Goal: Information Seeking & Learning: Learn about a topic

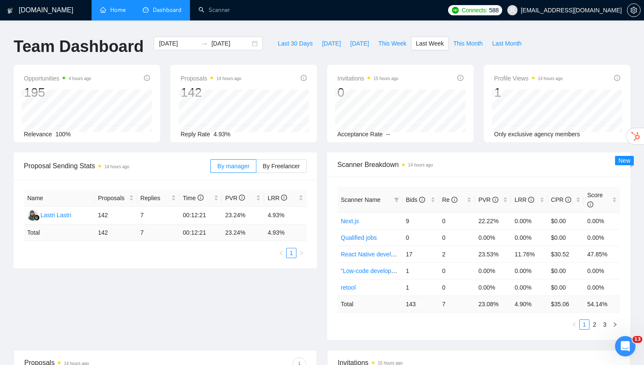
click at [122, 11] on link "Home" at bounding box center [113, 9] width 26 height 7
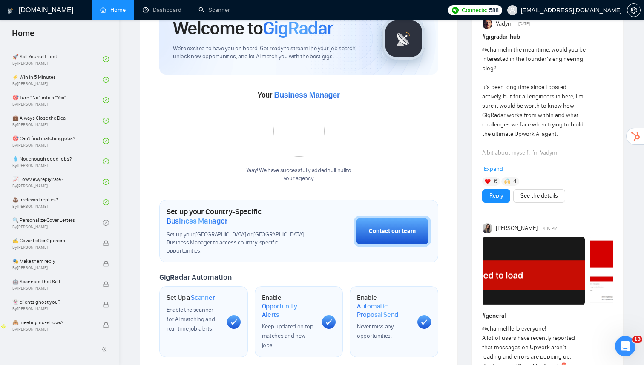
scroll to position [369, 0]
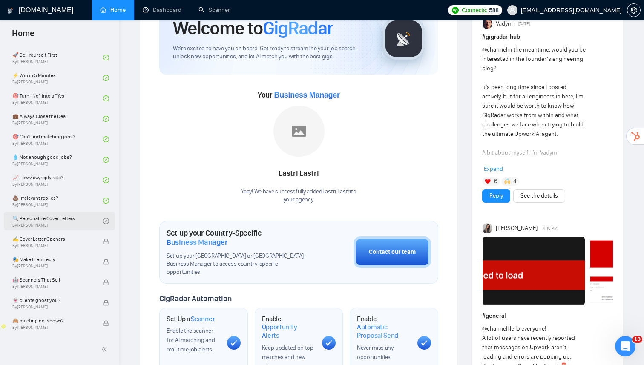
click at [71, 219] on link "🔍 Personalize Cover Letters By [PERSON_NAME]" at bounding box center [57, 221] width 91 height 19
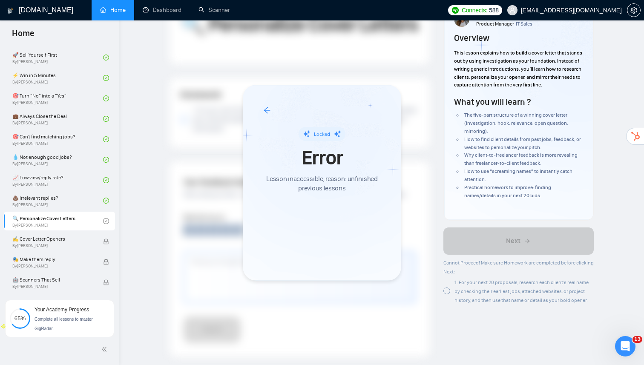
click at [389, 121] on div "Locked Error Lesson inaccessible, reason: unfinished previous lessons" at bounding box center [322, 183] width 159 height 196
click at [63, 205] on div at bounding box center [322, 182] width 644 height 365
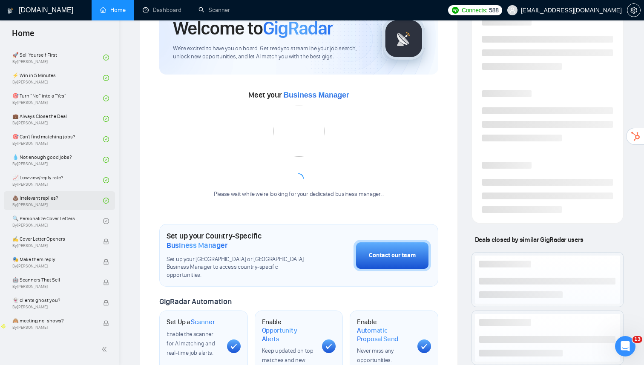
click at [64, 201] on link "💩 Irrelevant replies? By Tamara Levit" at bounding box center [57, 200] width 91 height 19
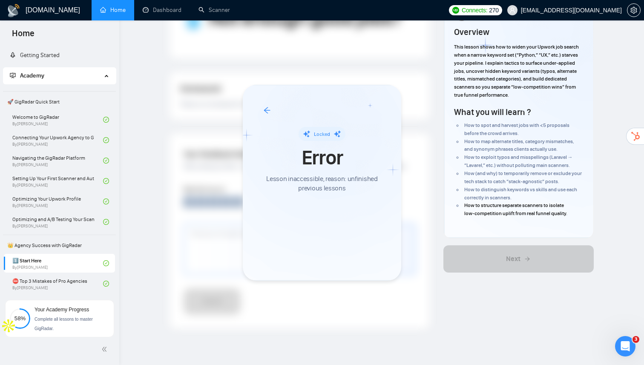
click at [58, 260] on div at bounding box center [322, 182] width 644 height 365
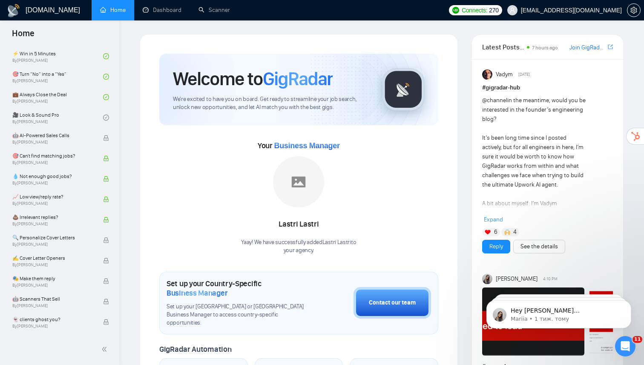
scroll to position [391, 0]
click at [63, 103] on link "💼 Always Close the Deal By [PERSON_NAME]" at bounding box center [57, 97] width 91 height 19
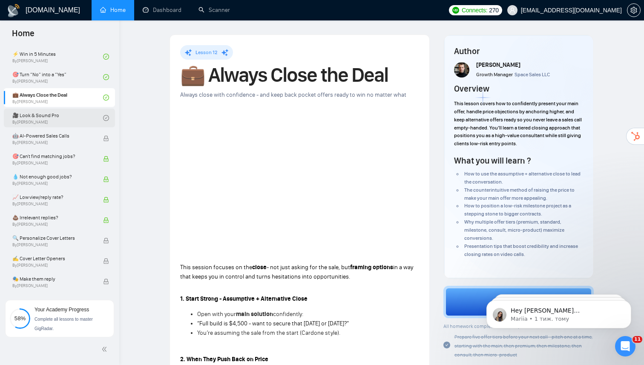
click at [64, 120] on link "🎥 Look & Sound Pro By [PERSON_NAME]" at bounding box center [57, 118] width 91 height 19
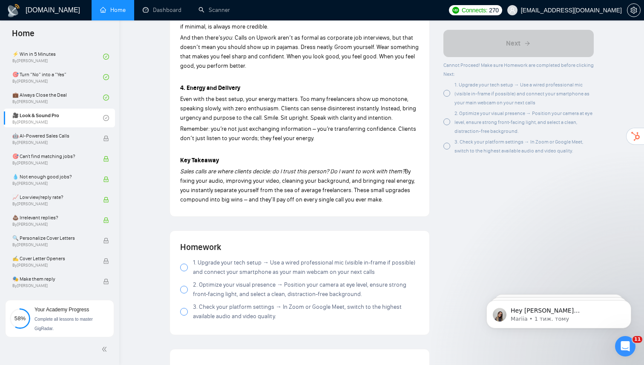
scroll to position [719, 0]
click at [180, 270] on div at bounding box center [184, 267] width 8 height 8
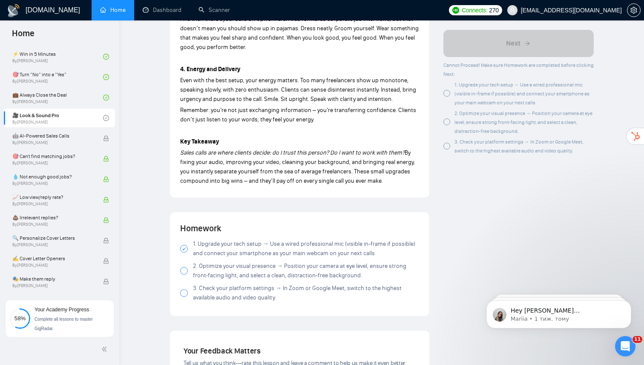
scroll to position [738, 0]
click at [180, 274] on span at bounding box center [184, 271] width 8 height 8
click at [187, 299] on label "3. Check your platform settings → In Zoom or Google Meet, switch to the highest…" at bounding box center [299, 292] width 239 height 19
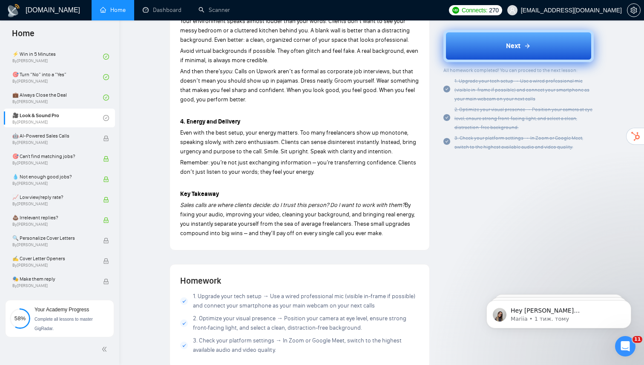
click at [503, 45] on button "Next" at bounding box center [519, 46] width 151 height 32
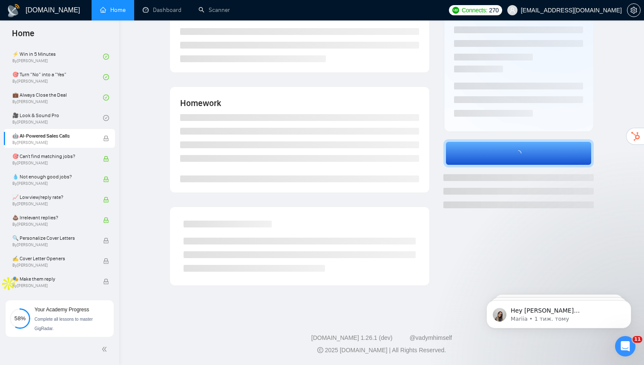
scroll to position [99, 0]
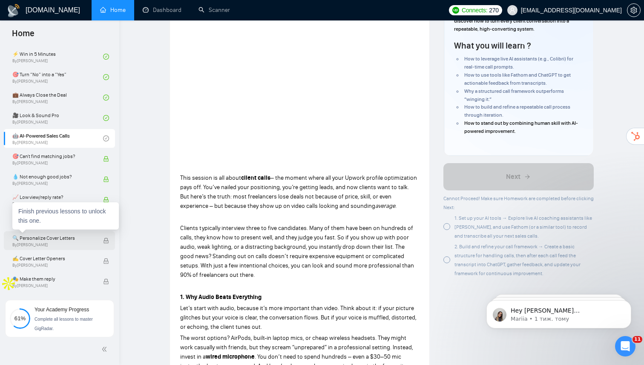
click at [83, 244] on span "By [PERSON_NAME]" at bounding box center [53, 244] width 82 height 5
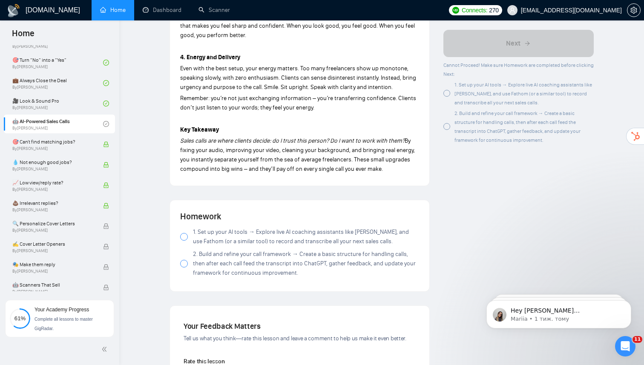
scroll to position [751, 0]
click at [184, 238] on div at bounding box center [184, 236] width 8 height 8
click at [185, 261] on div at bounding box center [184, 263] width 8 height 8
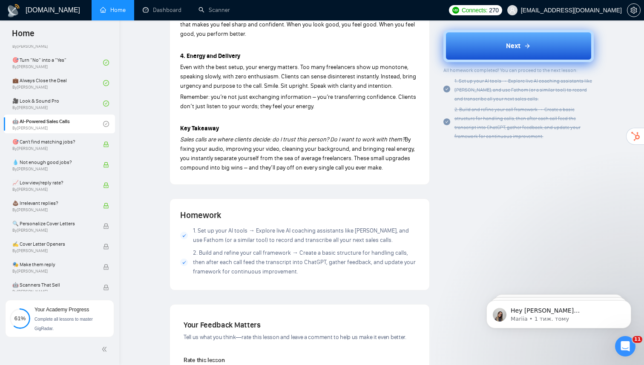
click at [484, 54] on button "Next" at bounding box center [519, 46] width 151 height 32
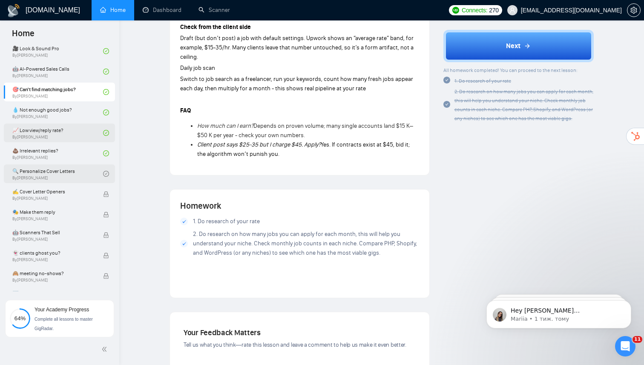
scroll to position [458, 0]
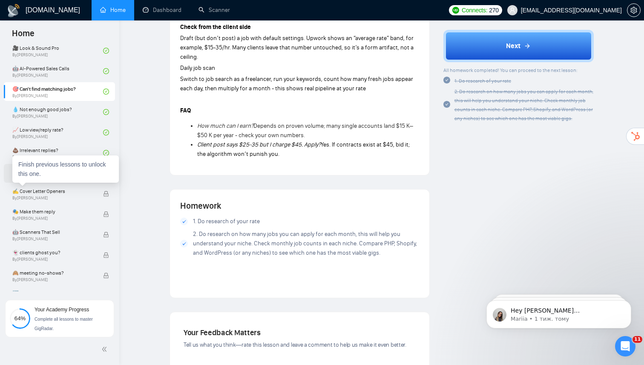
click at [70, 180] on div "Finish previous lessons to unlock this one." at bounding box center [65, 169] width 107 height 27
click at [33, 173] on link "🔍 Personalize Cover Letters By [PERSON_NAME]" at bounding box center [57, 173] width 91 height 19
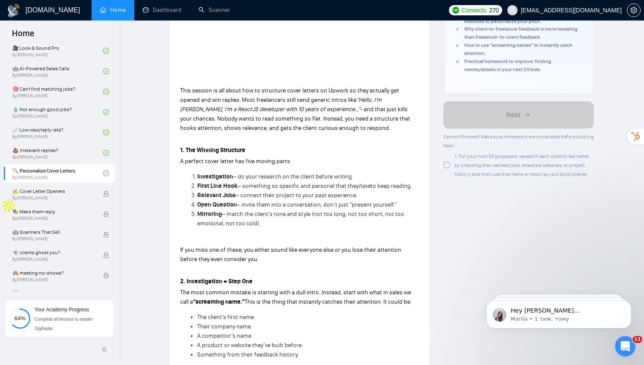
scroll to position [178, 0]
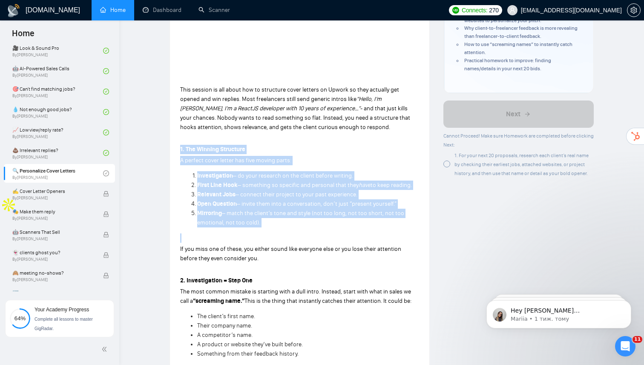
drag, startPoint x: 242, startPoint y: 182, endPoint x: 274, endPoint y: 231, distance: 58.9
click at [275, 232] on div "Lesson 19 🔍 Personalize Cover Letters If your first line is generic, your propo…" at bounding box center [300, 277] width 260 height 840
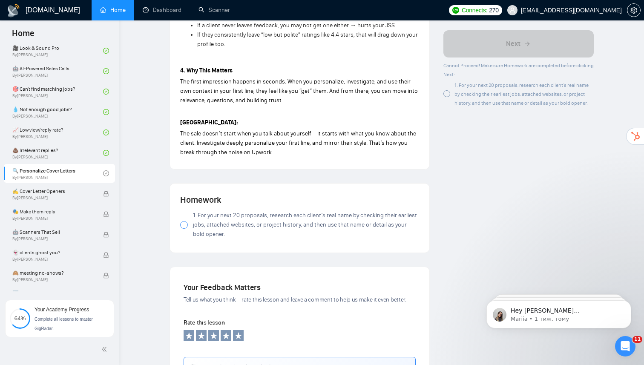
scroll to position [710, 0]
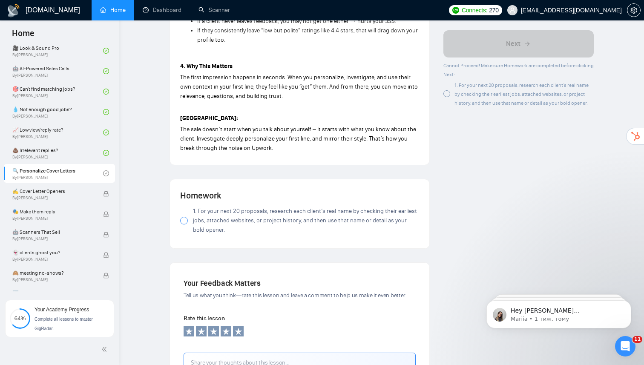
click at [180, 224] on div at bounding box center [184, 221] width 8 height 8
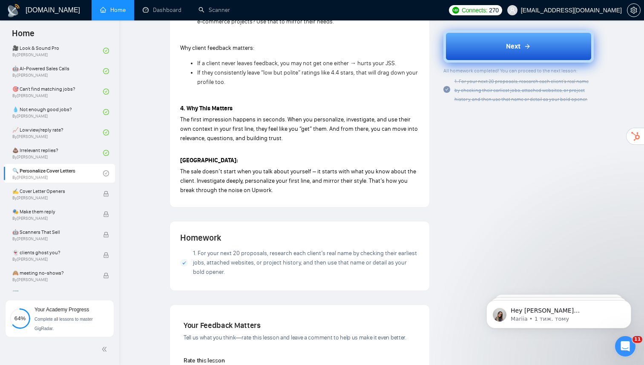
click at [473, 50] on button "Next" at bounding box center [519, 46] width 151 height 32
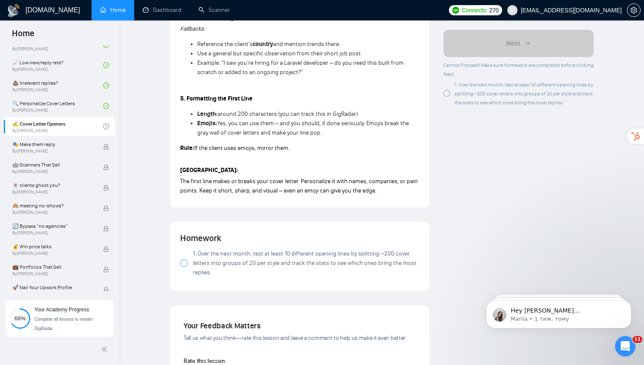
scroll to position [590, 0]
click at [187, 267] on div at bounding box center [184, 263] width 8 height 8
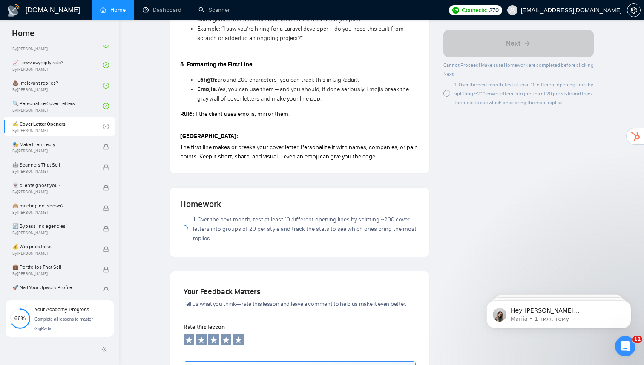
scroll to position [625, 0]
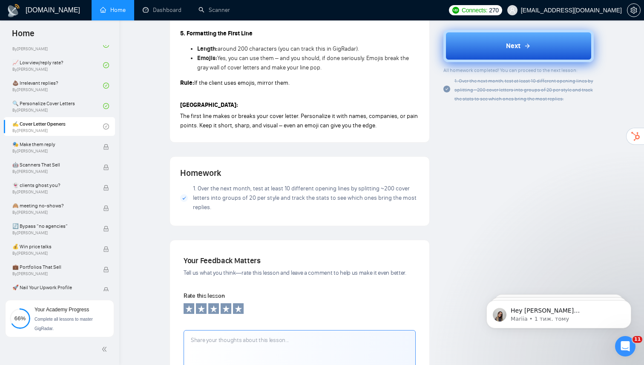
click at [463, 41] on button "Next" at bounding box center [519, 46] width 151 height 32
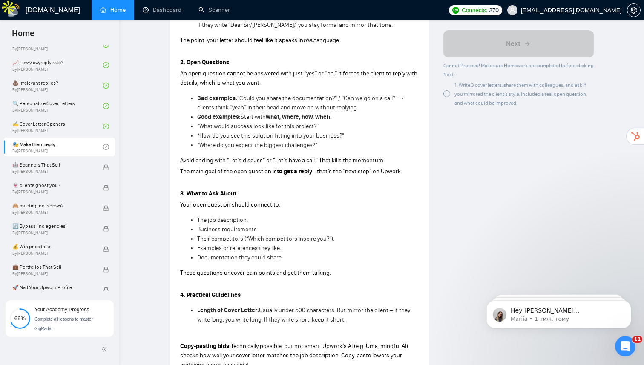
scroll to position [376, 0]
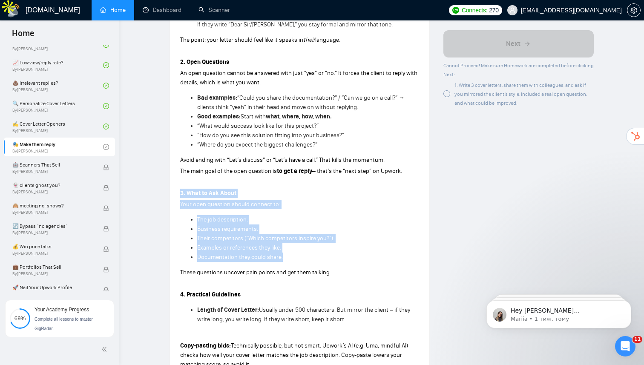
drag, startPoint x: 179, startPoint y: 194, endPoint x: 292, endPoint y: 261, distance: 131.0
click at [292, 261] on div "Lesson 21 🎭 Make them reply Mirror their style, ask the right question, and you…" at bounding box center [300, 46] width 260 height 774
copy div "3. What to Ask About Your open question should connect to: The job description.…"
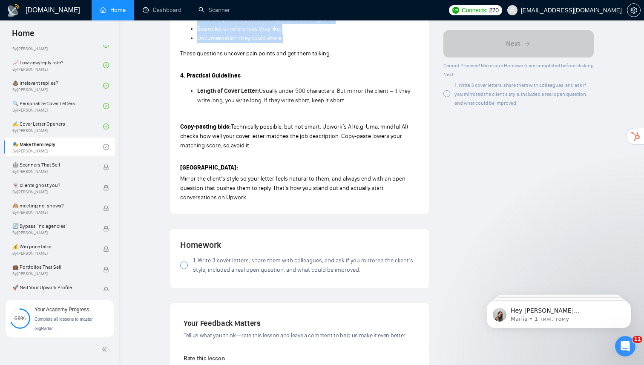
scroll to position [595, 0]
click at [184, 268] on div at bounding box center [184, 265] width 8 height 8
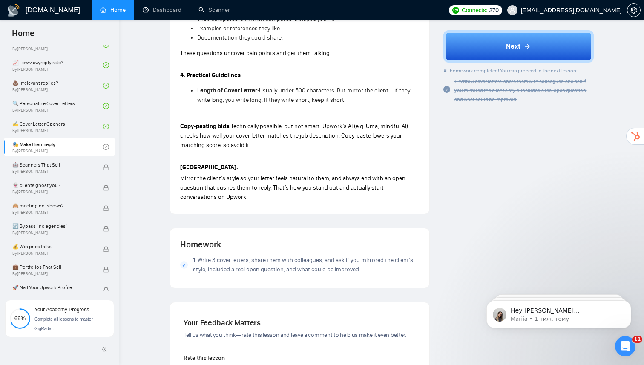
scroll to position [617, 0]
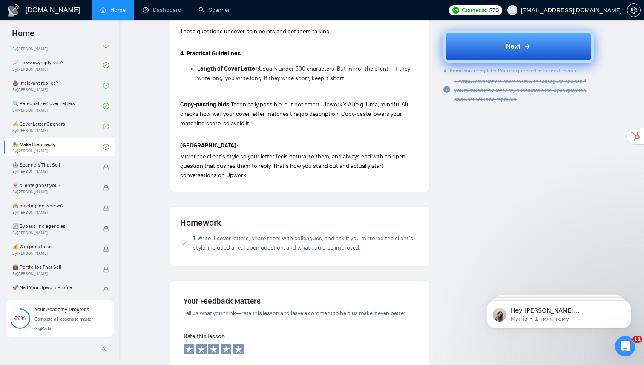
click at [487, 47] on button "Next" at bounding box center [519, 46] width 151 height 32
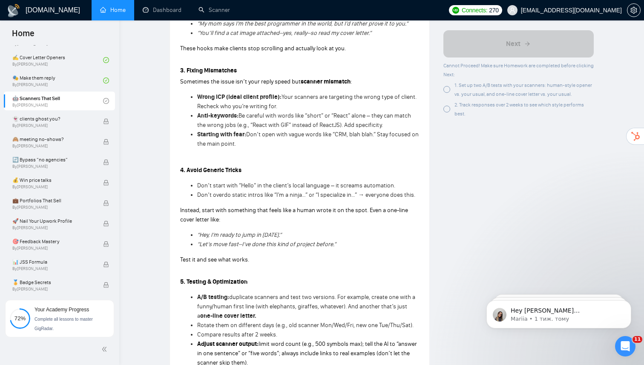
scroll to position [457, 0]
drag, startPoint x: 198, startPoint y: 248, endPoint x: 336, endPoint y: 252, distance: 138.6
click at [337, 253] on div "This part is about how to take everything you’ve learned about writing bids and…" at bounding box center [299, 114] width 239 height 620
click at [270, 257] on div "This part is about how to take everything you’ve learned about writing bids and…" at bounding box center [299, 114] width 239 height 620
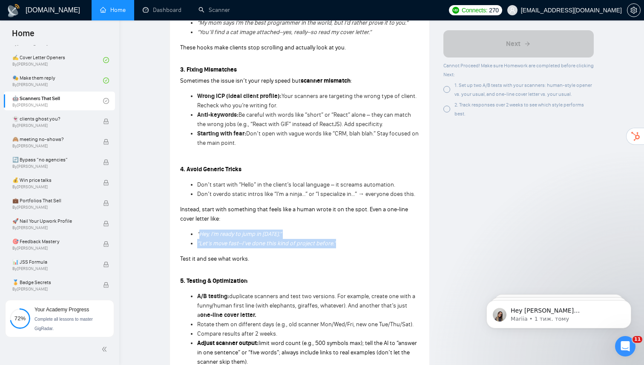
drag, startPoint x: 199, startPoint y: 236, endPoint x: 347, endPoint y: 247, distance: 148.2
click at [347, 248] on ul "“Hey, I’m ready to jump in [DATE].” “Let’s move fast–I’ve done this kind of pro…" at bounding box center [299, 239] width 239 height 19
copy ul "Hey, I’m ready to jump in [DATE].” “Let’s move fast–I’ve done this kind of proj…"
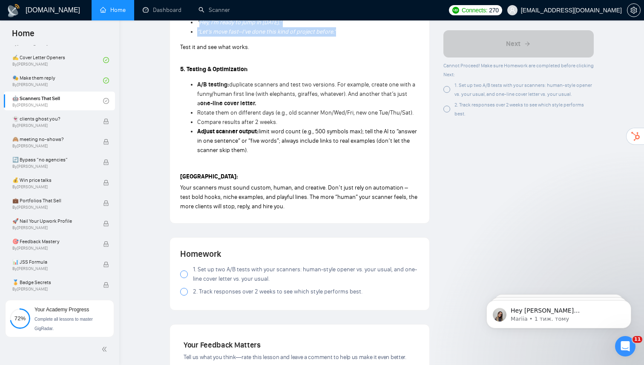
scroll to position [672, 0]
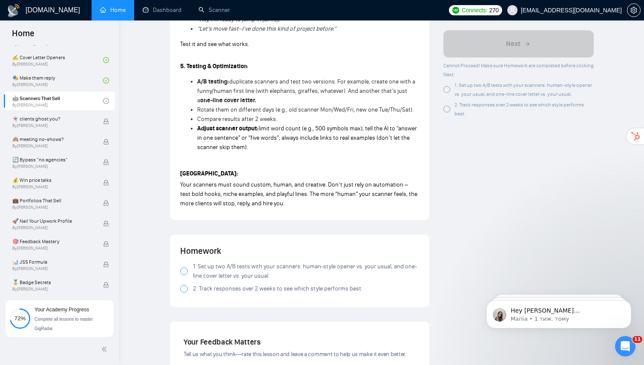
click at [183, 274] on div at bounding box center [184, 272] width 8 height 8
click at [184, 293] on div at bounding box center [184, 289] width 8 height 8
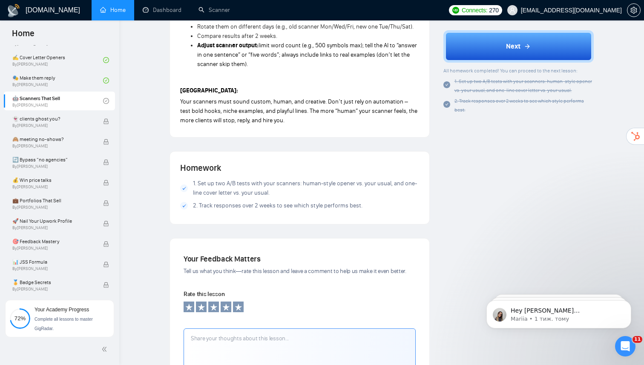
scroll to position [756, 0]
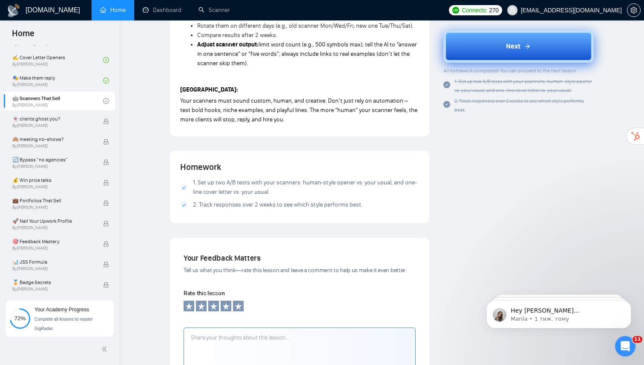
click at [508, 43] on span "Next" at bounding box center [513, 46] width 14 height 10
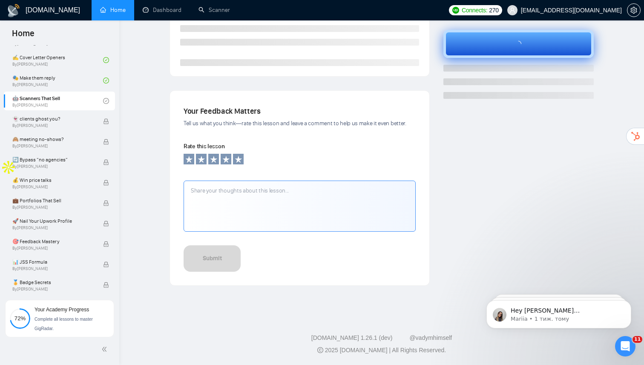
scroll to position [215, 0]
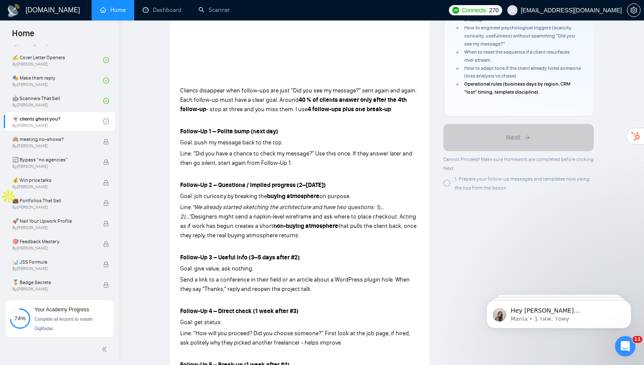
scroll to position [187, 0]
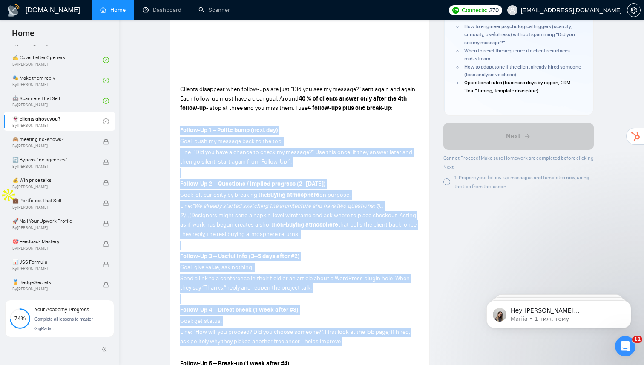
drag, startPoint x: 182, startPoint y: 132, endPoint x: 362, endPoint y: 347, distance: 280.7
click at [362, 347] on div "Clients disappear when follow-ups are just “Did you see my message?” sent again…" at bounding box center [299, 289] width 239 height 413
copy div "Loremi-Do 3 – Sitame cons (adip eli) Sedd: eius te incidid utla et dol mag. Ali…"
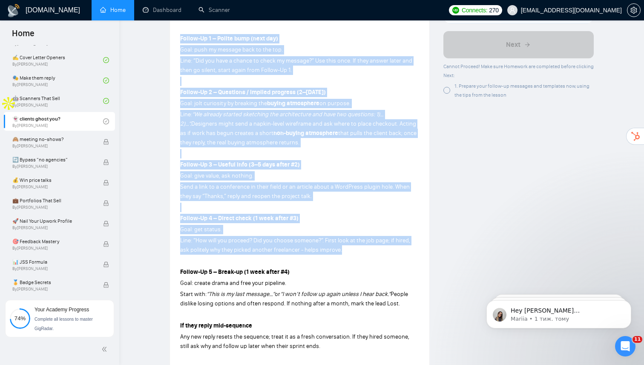
scroll to position [262, 0]
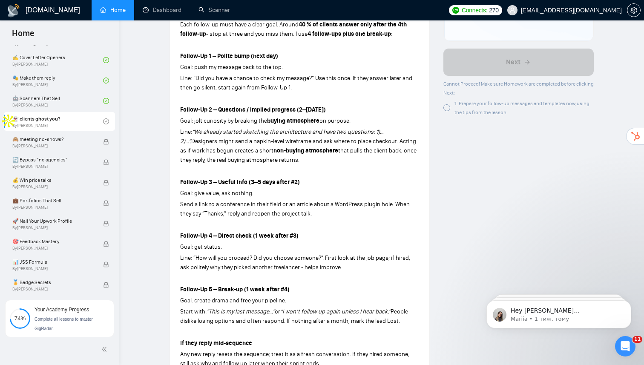
click at [328, 308] on div "Clients disappear when follow-ups are just “Did you see my message?” sent again…" at bounding box center [299, 215] width 239 height 413
drag, startPoint x: 181, startPoint y: 56, endPoint x: 409, endPoint y: 323, distance: 350.8
click at [409, 325] on div "Clients disappear when follow-ups are just “Did you see my message?” sent again…" at bounding box center [299, 215] width 239 height 413
copy div "Loremi-Do 3 – Sitame cons (adip eli) Sedd: eius te incidid utla et dol mag. Ali…"
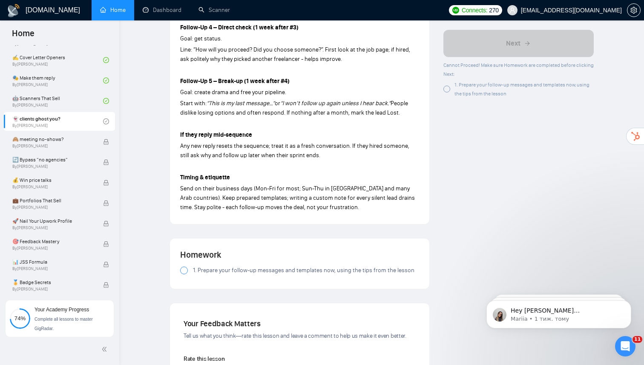
scroll to position [479, 0]
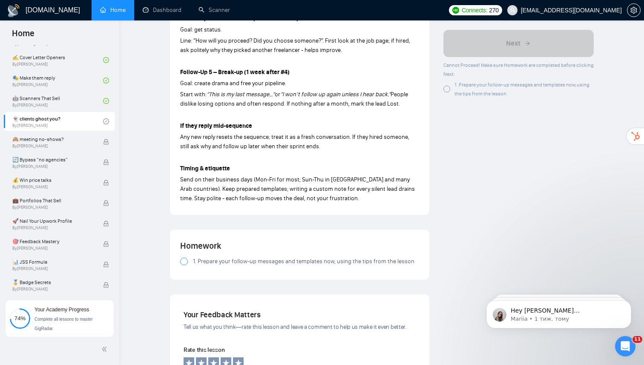
click at [182, 265] on div at bounding box center [184, 262] width 8 height 8
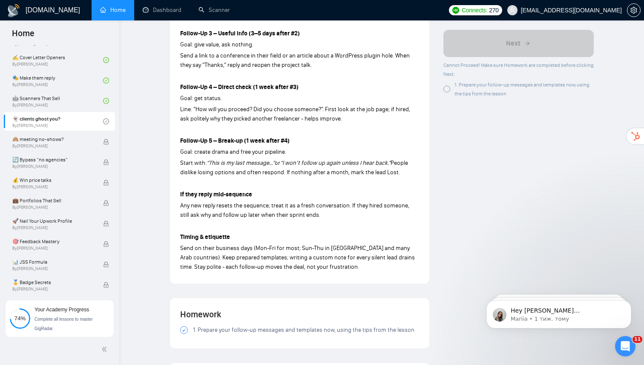
scroll to position [353, 0]
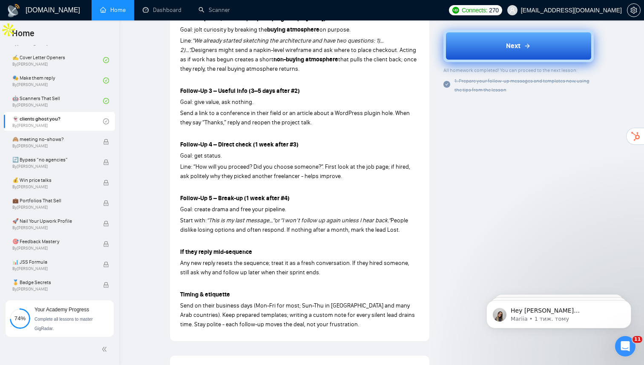
click at [466, 52] on button "Next" at bounding box center [519, 46] width 151 height 32
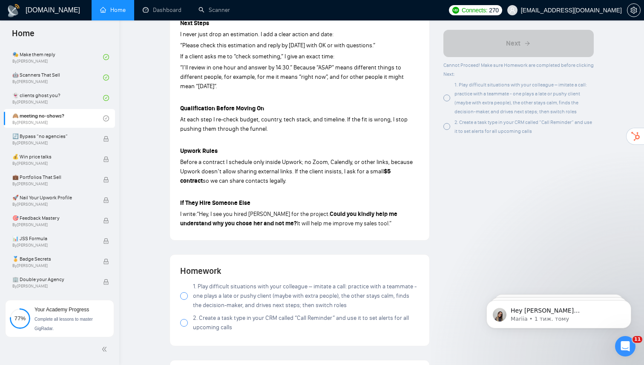
scroll to position [464, 0]
click at [188, 286] on label "1. Play difficult situations with your colleague – imitate a call: practice wit…" at bounding box center [299, 295] width 239 height 28
click at [183, 318] on div at bounding box center [184, 322] width 8 height 8
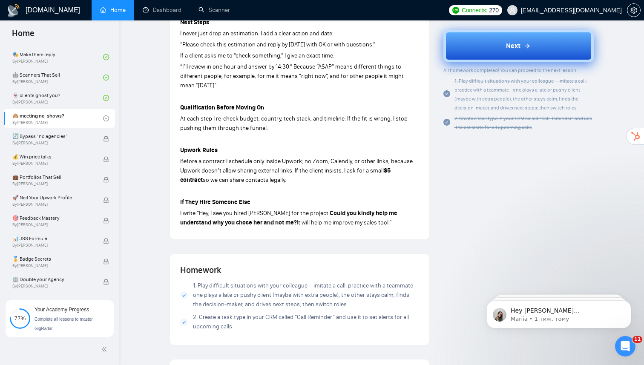
click at [484, 44] on button "Next" at bounding box center [519, 46] width 151 height 32
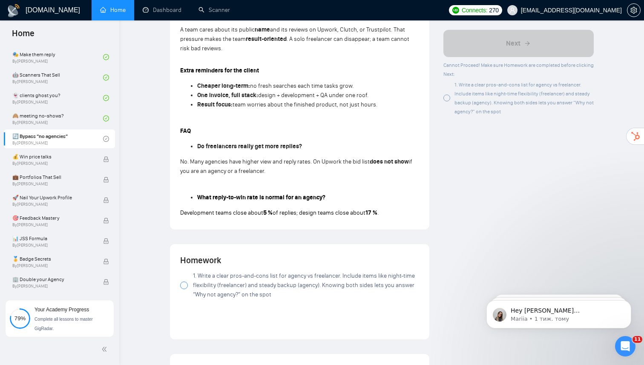
scroll to position [561, 0]
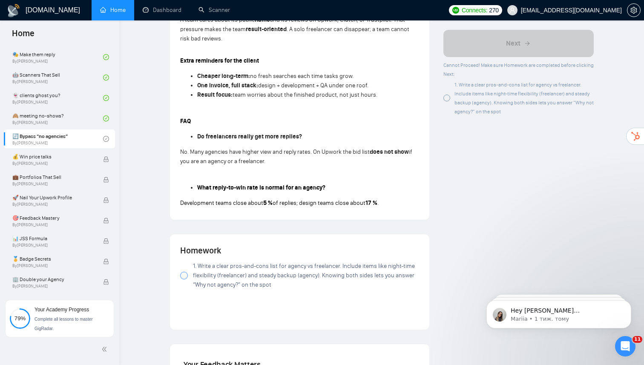
click at [184, 280] on div at bounding box center [184, 276] width 8 height 8
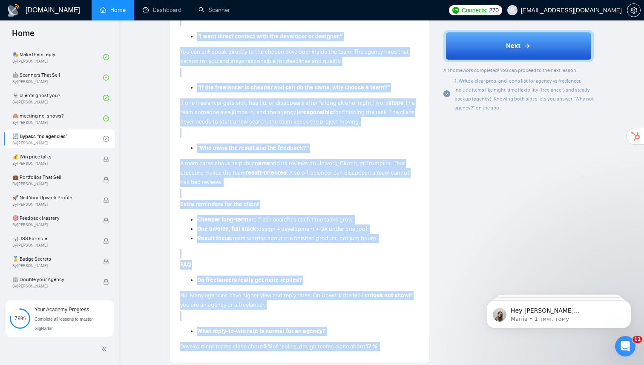
scroll to position [433, 0]
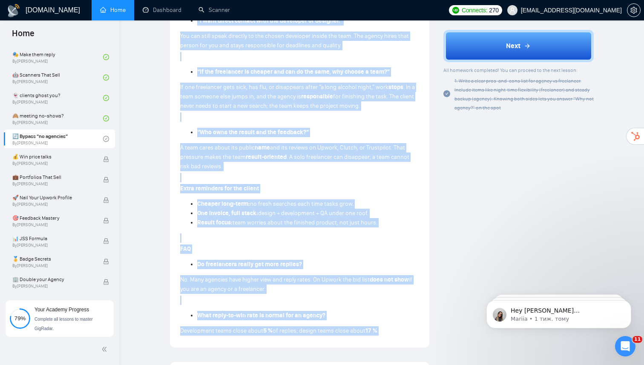
drag, startPoint x: 181, startPoint y: 43, endPoint x: 391, endPoint y: 338, distance: 362.0
click at [391, 337] on div "Some clients still say, “I don’t want to work with an agency.” First step: ask …" at bounding box center [299, 87] width 239 height 500
copy div "Lore ipsumdo sitam con, “A eli’s doei te inci utla et dolore.” Magna aliq: eni …"
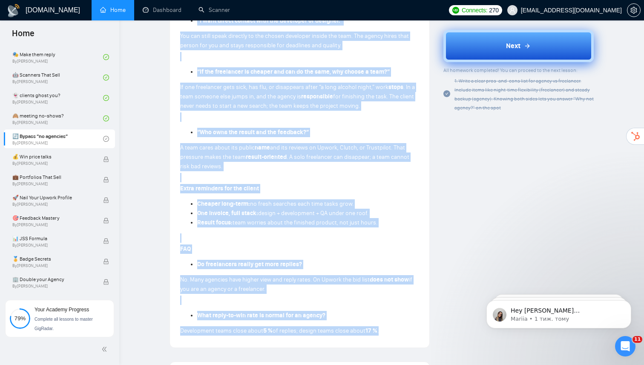
click at [495, 46] on button "Next" at bounding box center [519, 46] width 151 height 32
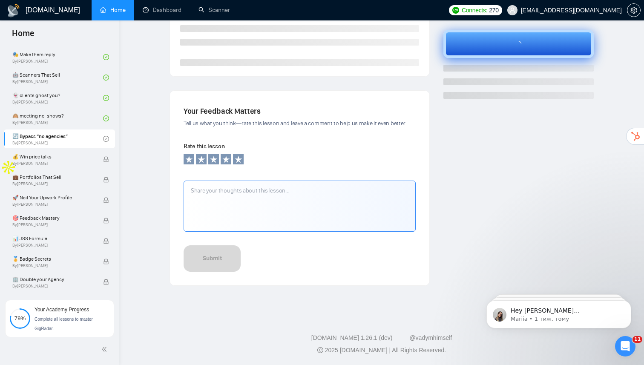
scroll to position [215, 0]
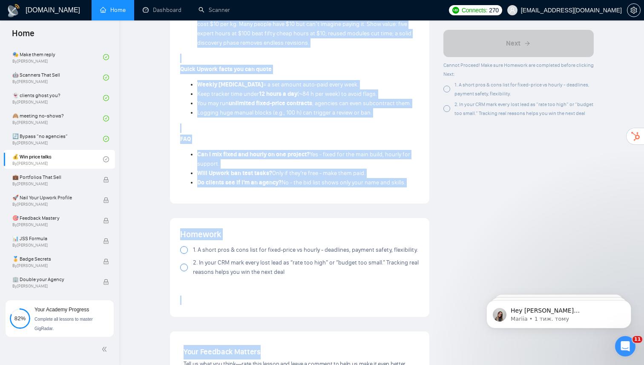
scroll to position [559, 0]
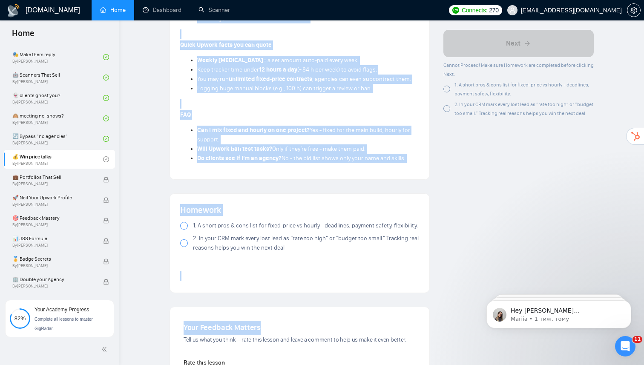
drag, startPoint x: 182, startPoint y: 156, endPoint x: 412, endPoint y: 165, distance: 229.9
copy div "Loremipsumd sitam-conse ad elitse doeiusmod tem in utlab. Etdo mag aliqua eni a…"
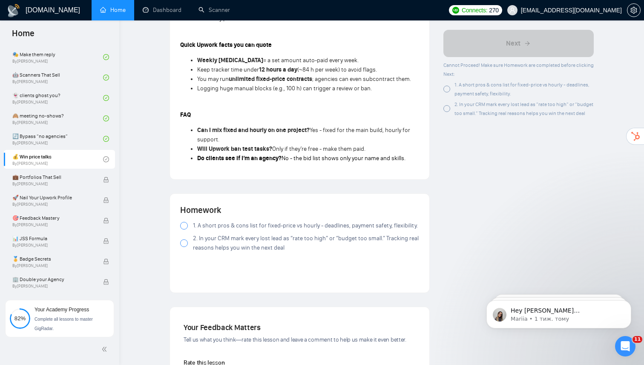
click at [182, 230] on div at bounding box center [184, 226] width 8 height 8
click at [183, 247] on div at bounding box center [184, 243] width 8 height 8
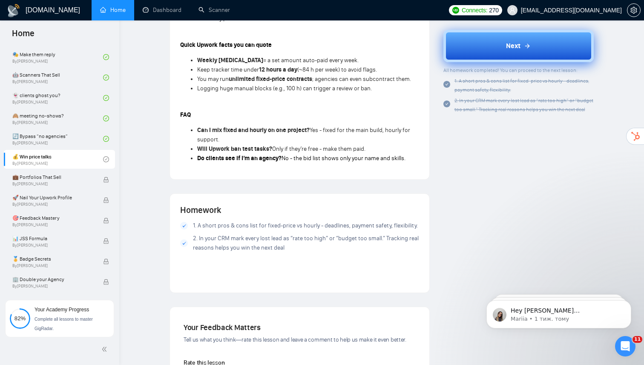
click at [481, 42] on button "Next" at bounding box center [519, 46] width 151 height 32
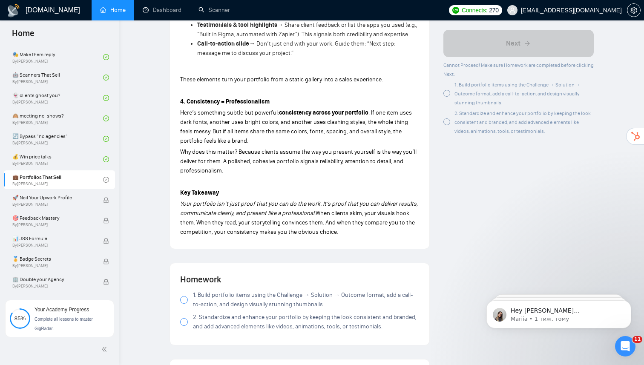
scroll to position [698, 0]
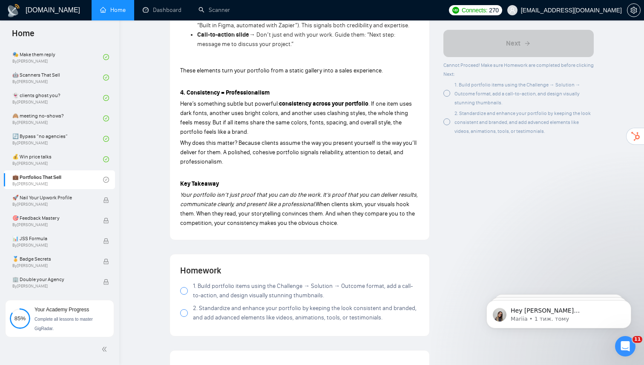
click at [182, 294] on div at bounding box center [184, 291] width 8 height 8
click at [183, 317] on div at bounding box center [184, 313] width 8 height 8
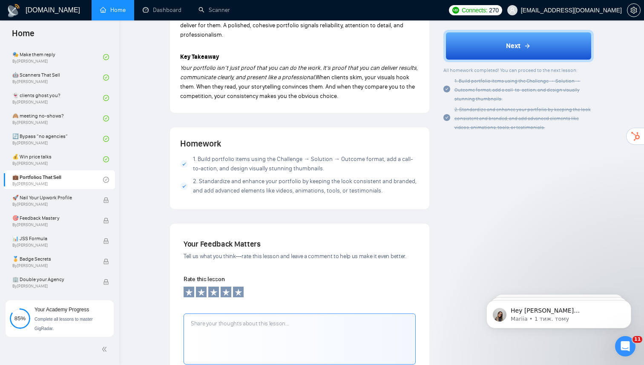
scroll to position [825, 0]
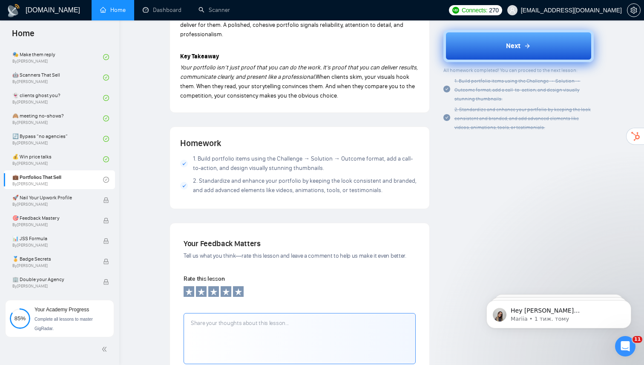
click at [469, 49] on button "Next" at bounding box center [519, 46] width 151 height 32
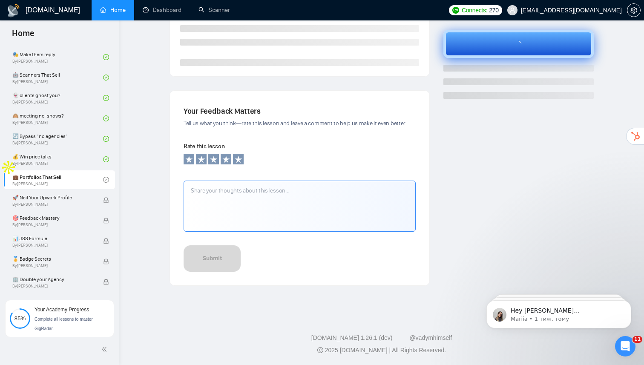
scroll to position [215, 0]
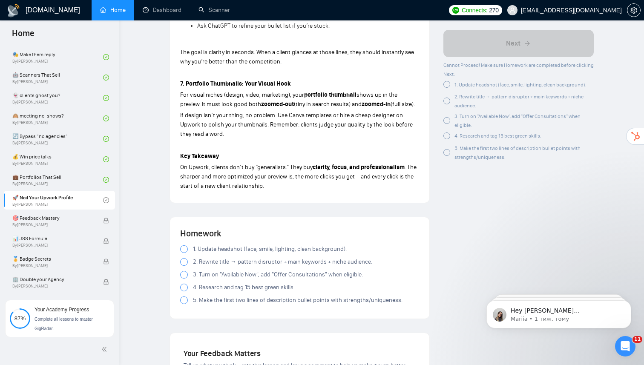
scroll to position [1070, 0]
click at [183, 253] on div at bounding box center [184, 249] width 8 height 8
click at [183, 265] on div at bounding box center [184, 262] width 8 height 8
click at [181, 278] on div at bounding box center [184, 275] width 8 height 8
click at [180, 294] on div "Homework 1. Update headshot (face, smile, lighting, clean background). 2. Rewri…" at bounding box center [300, 267] width 260 height 101
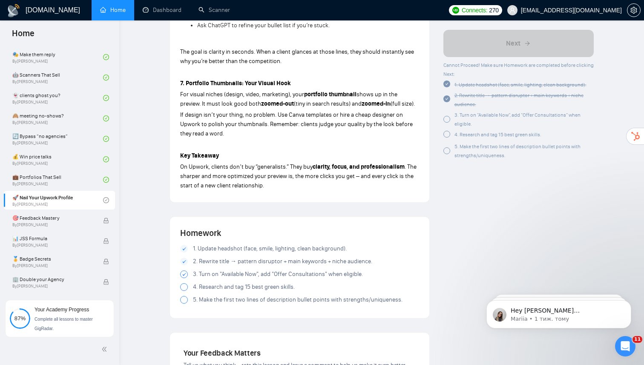
click at [185, 291] on div at bounding box center [184, 287] width 8 height 8
click at [187, 304] on span at bounding box center [184, 300] width 8 height 8
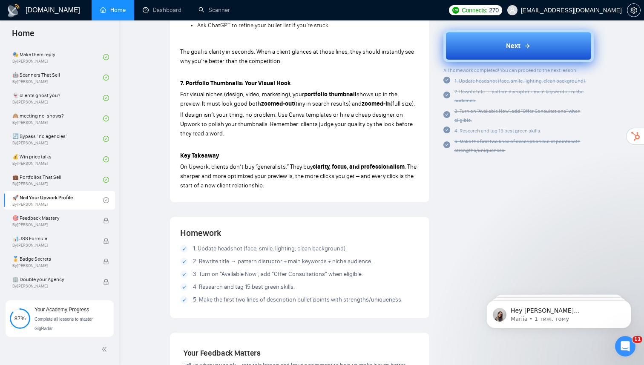
click at [461, 45] on button "Next" at bounding box center [519, 46] width 151 height 32
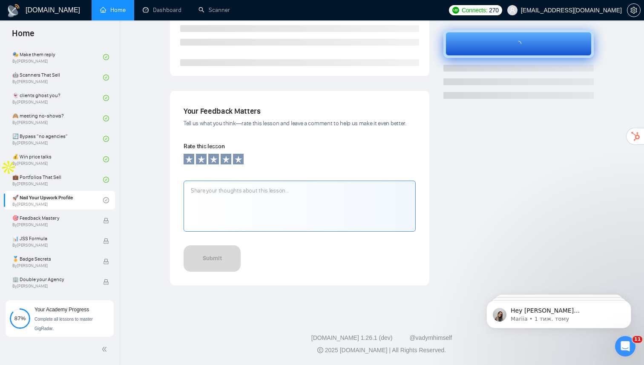
scroll to position [215, 0]
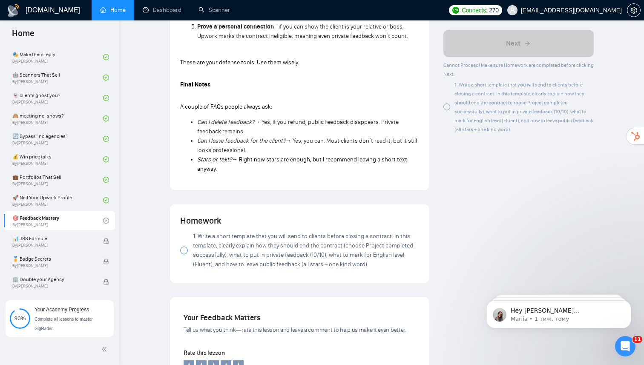
scroll to position [741, 0]
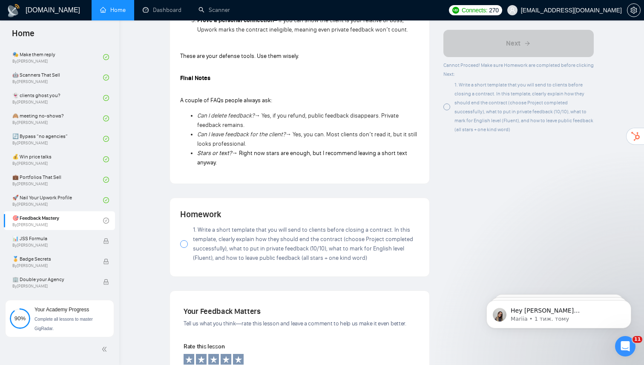
click at [183, 240] on div at bounding box center [184, 244] width 8 height 8
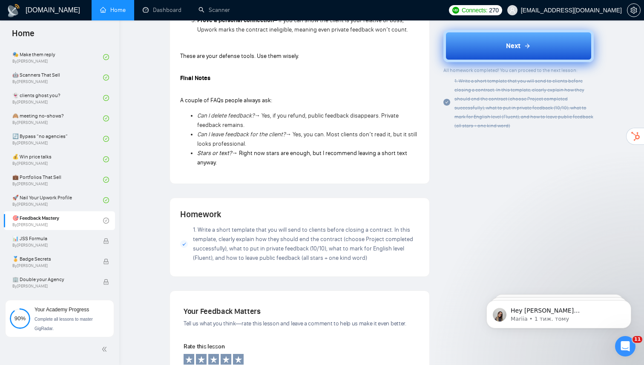
click at [464, 53] on button "Next" at bounding box center [519, 46] width 151 height 32
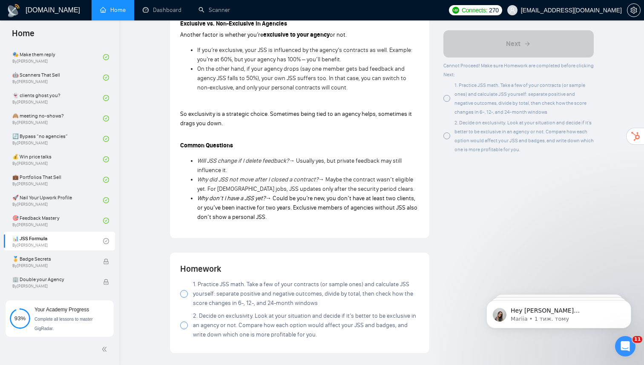
scroll to position [891, 0]
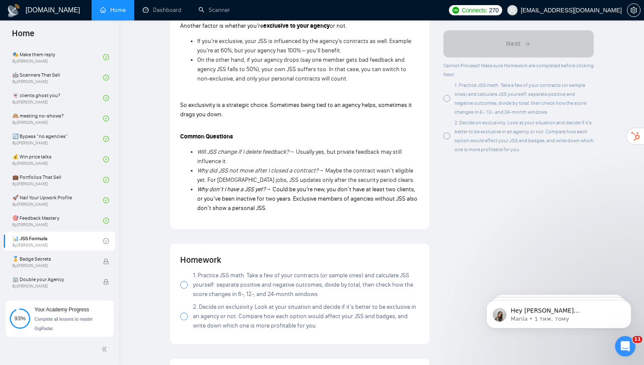
click at [186, 287] on div at bounding box center [184, 285] width 8 height 8
click at [183, 319] on div at bounding box center [184, 317] width 8 height 8
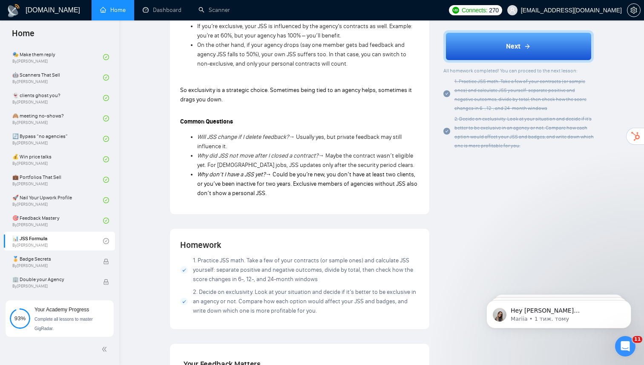
scroll to position [902, 0]
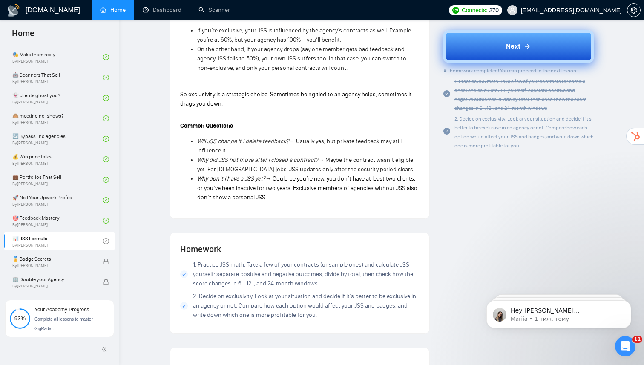
click at [470, 41] on button "Next" at bounding box center [519, 46] width 151 height 32
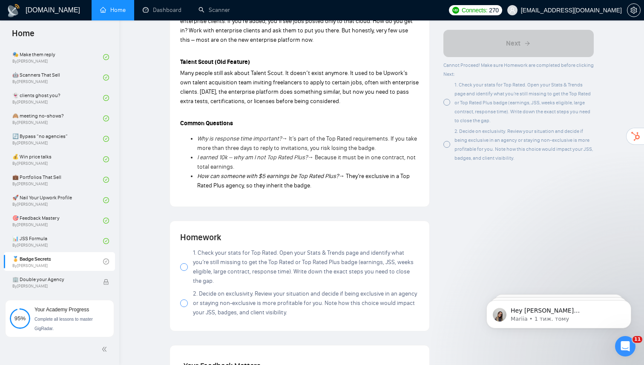
scroll to position [996, 0]
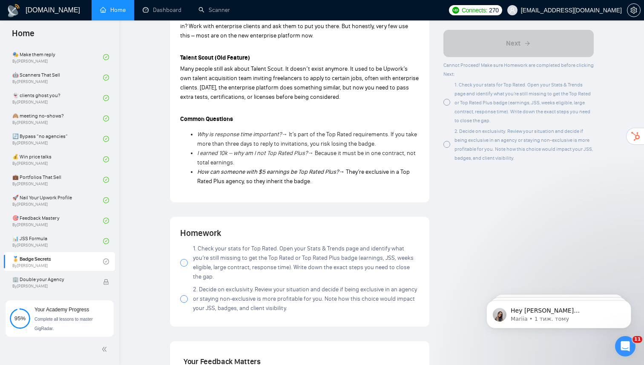
click at [185, 259] on div at bounding box center [184, 263] width 8 height 8
click at [182, 285] on label "2. Decide on exclusivity. Review your situation and decide if being exclusive i…" at bounding box center [299, 299] width 239 height 28
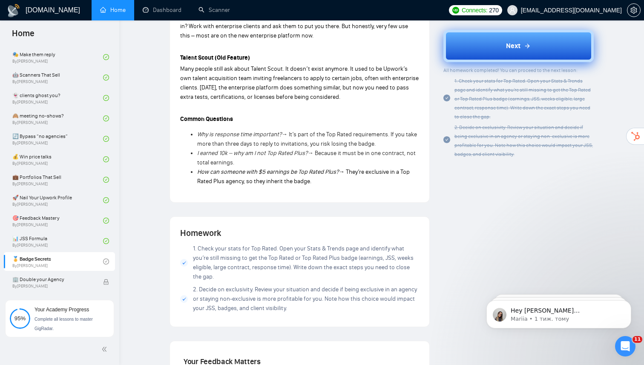
click at [501, 41] on button "Next" at bounding box center [519, 46] width 151 height 32
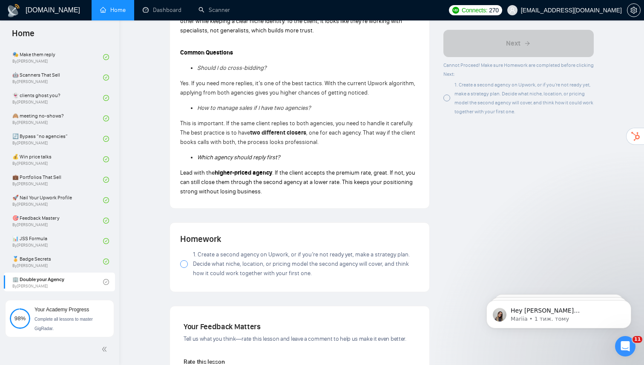
scroll to position [544, 0]
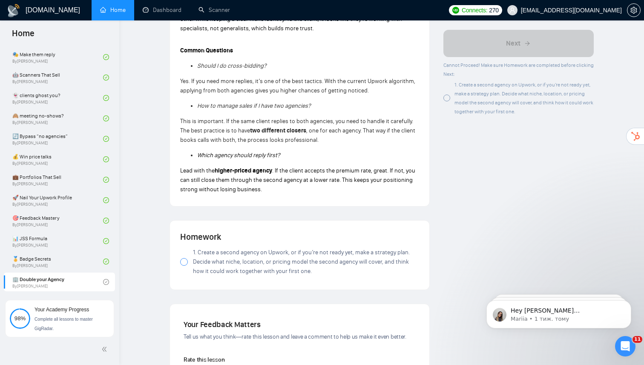
click at [184, 264] on div at bounding box center [184, 262] width 8 height 8
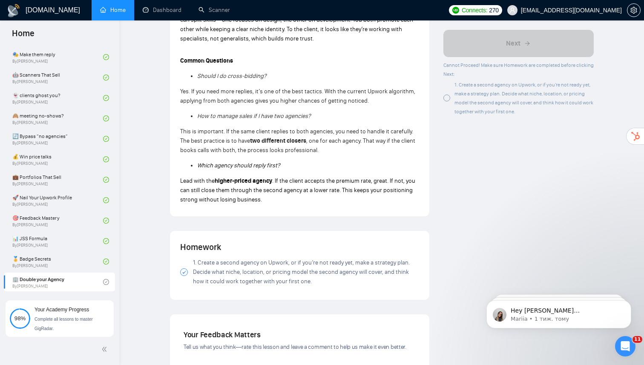
scroll to position [528, 0]
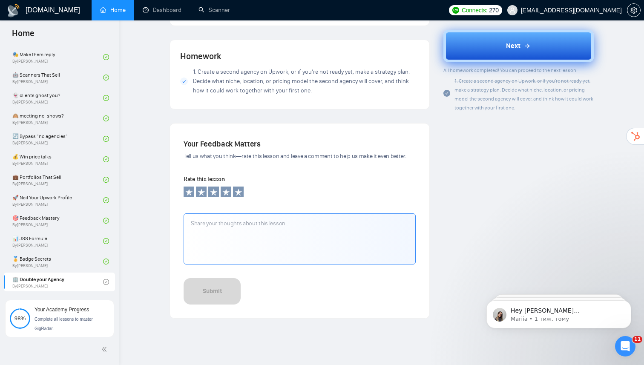
click at [502, 38] on button "Next" at bounding box center [519, 46] width 151 height 32
